Goal: Task Accomplishment & Management: Use online tool/utility

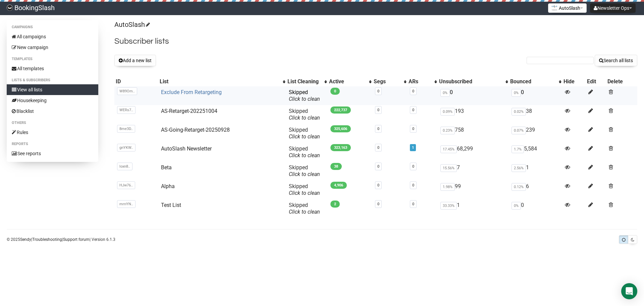
click at [190, 91] on link "Exclude From Retargeting" at bounding box center [191, 92] width 61 height 6
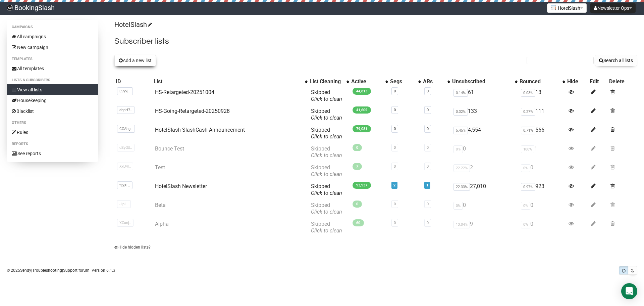
click at [130, 63] on button "Add a new list" at bounding box center [135, 60] width 42 height 11
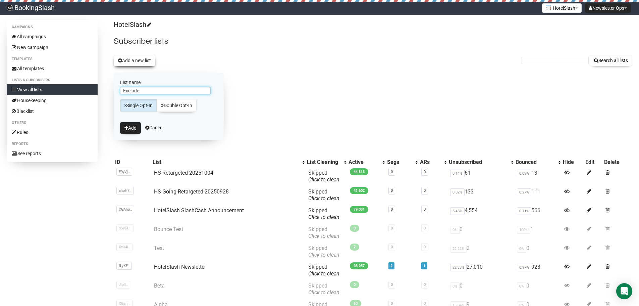
type input "Exclude From Retargeting"
click at [132, 126] on button "Add" at bounding box center [130, 127] width 21 height 11
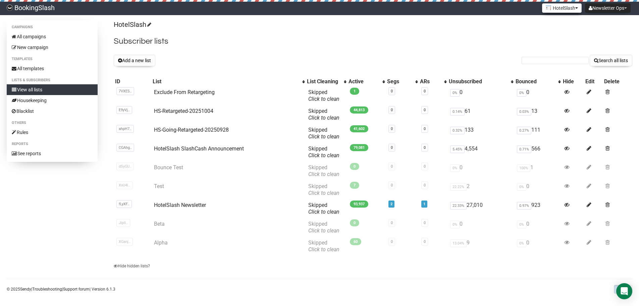
click at [568, 12] on button "HotelSlash" at bounding box center [562, 7] width 40 height 9
click at [561, 23] on link "AutoSlash" at bounding box center [557, 23] width 54 height 10
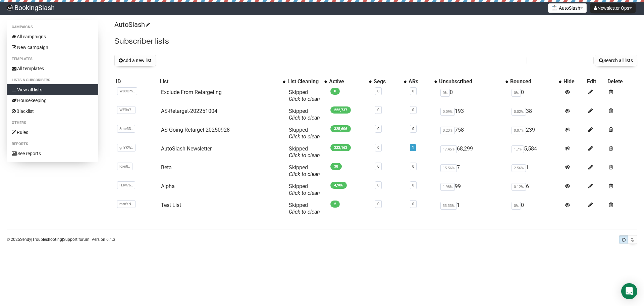
click at [328, 274] on body "BookingSlash Newsletter Ops Settings Logout AutoSlash AutoSlash HotelSlash Camp…" at bounding box center [322, 153] width 644 height 306
